Goal: Task Accomplishment & Management: Complete application form

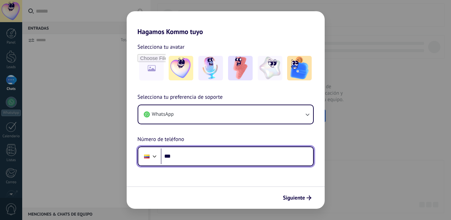
click at [206, 157] on input "***" at bounding box center [237, 157] width 152 height 16
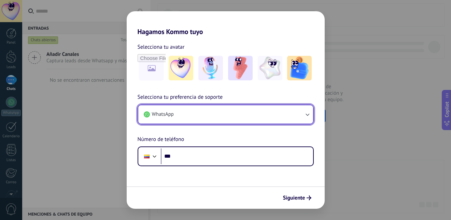
click at [227, 116] on button "WhatsApp" at bounding box center [225, 114] width 175 height 18
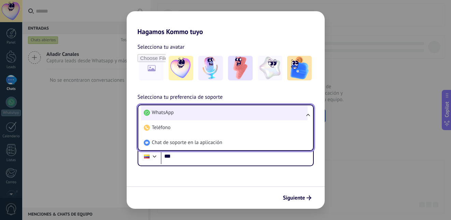
click at [213, 112] on li "WhatsApp" at bounding box center [224, 112] width 167 height 15
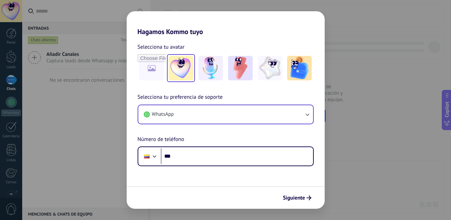
click at [176, 73] on img at bounding box center [181, 68] width 25 height 25
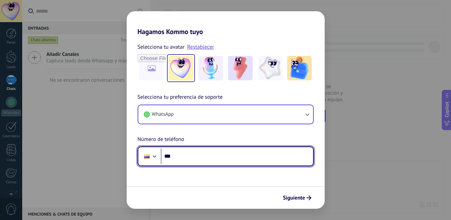
click at [192, 159] on input "***" at bounding box center [237, 157] width 152 height 16
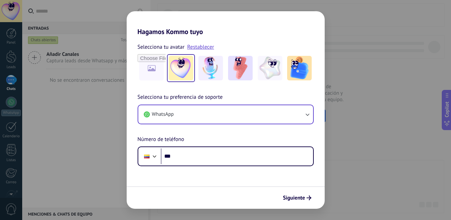
click at [110, 99] on div "Hagamos Kommo tuyo Selecciona tu avatar Restablecer Selecciona tu preferencia d…" at bounding box center [225, 110] width 451 height 220
click at [213, 75] on img at bounding box center [210, 68] width 25 height 25
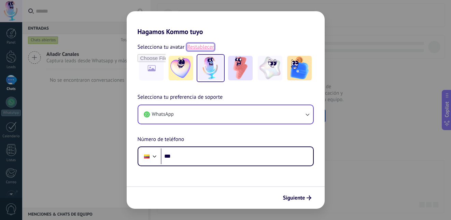
click at [202, 45] on link "Restablecer" at bounding box center [200, 47] width 27 height 7
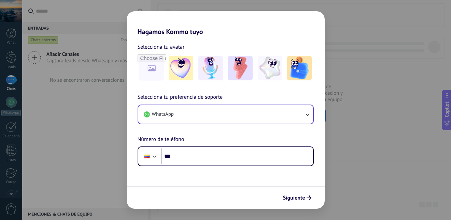
click at [11, 15] on div "Hagamos Kommo tuyo Selecciona tu avatar Selecciona tu preferencia de soporte Wh…" at bounding box center [225, 110] width 451 height 220
click at [172, 69] on img at bounding box center [181, 68] width 25 height 25
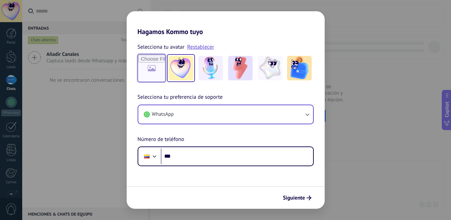
click at [153, 76] on input "file" at bounding box center [151, 68] width 27 height 27
click at [216, 73] on img at bounding box center [210, 68] width 25 height 25
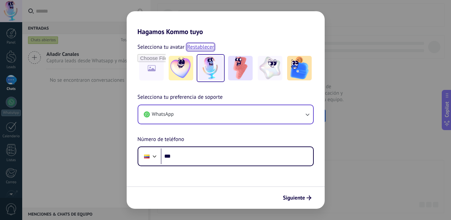
click at [204, 47] on link "Restablecer" at bounding box center [200, 47] width 27 height 7
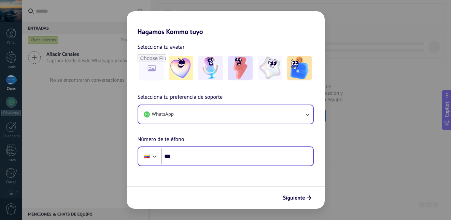
click at [226, 167] on div "Phone ***" at bounding box center [226, 157] width 176 height 20
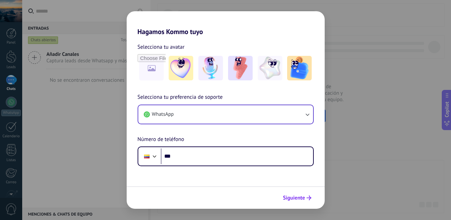
drag, startPoint x: 292, startPoint y: 211, endPoint x: 298, endPoint y: 200, distance: 11.8
click at [293, 211] on div "Hagamos Kommo tuyo Selecciona tu avatar Selecciona tu preferencia de soporte Wh…" at bounding box center [225, 110] width 451 height 220
click at [298, 200] on span "Siguiente" at bounding box center [294, 198] width 22 height 5
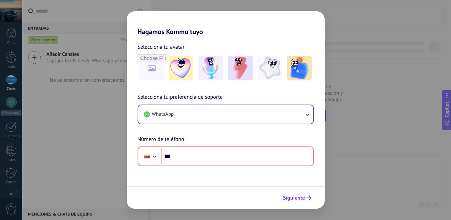
click at [298, 200] on span "Siguiente" at bounding box center [294, 198] width 22 height 5
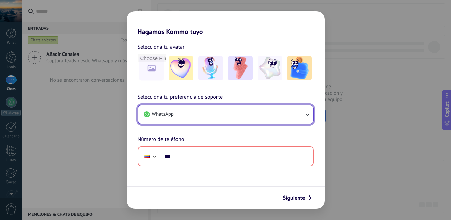
click at [219, 117] on button "WhatsApp" at bounding box center [225, 114] width 175 height 18
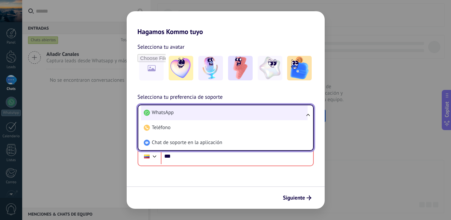
click at [187, 112] on li "WhatsApp" at bounding box center [224, 112] width 167 height 15
